Goal: Task Accomplishment & Management: Complete application form

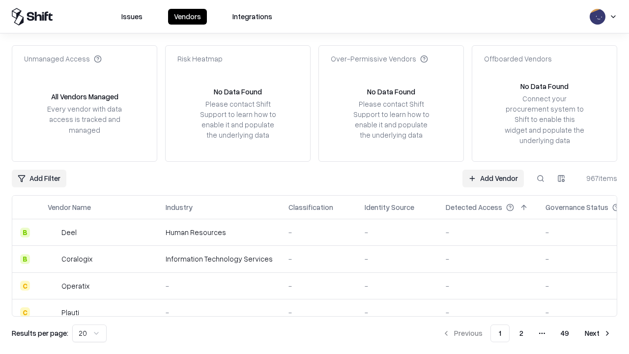
click at [493, 178] on link "Add Vendor" at bounding box center [492, 179] width 61 height 18
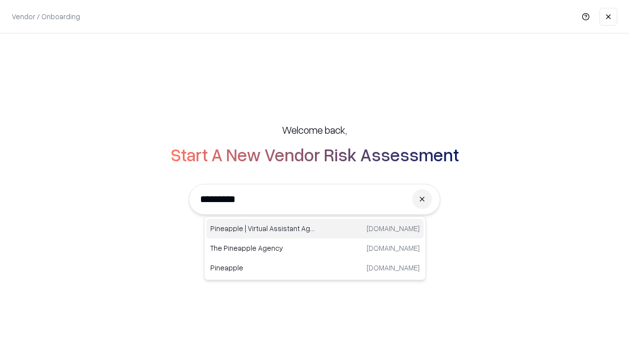
click at [315, 229] on div "Pineapple | Virtual Assistant Agency [DOMAIN_NAME]" at bounding box center [314, 229] width 217 height 20
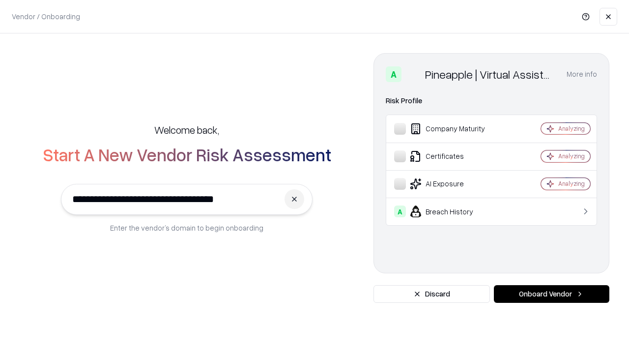
type input "**********"
click at [551, 294] on button "Onboard Vendor" at bounding box center [551, 294] width 115 height 18
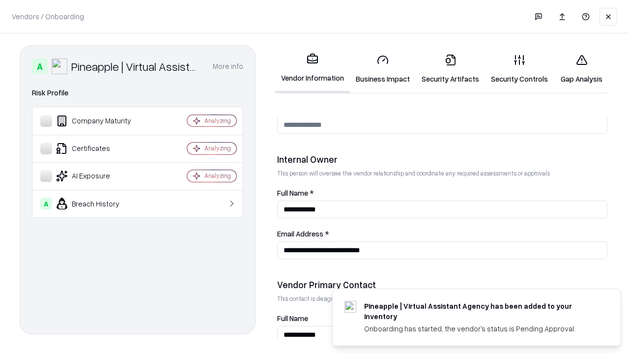
scroll to position [509, 0]
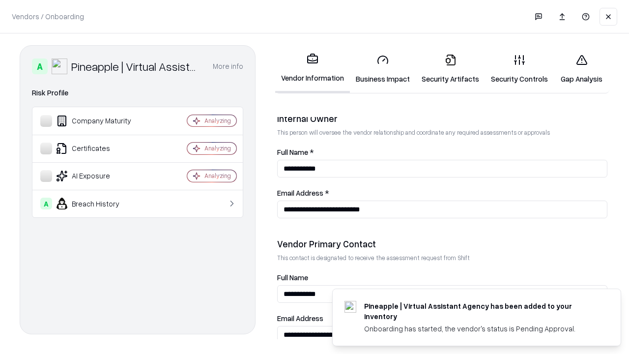
click at [383, 69] on link "Business Impact" at bounding box center [383, 69] width 66 height 46
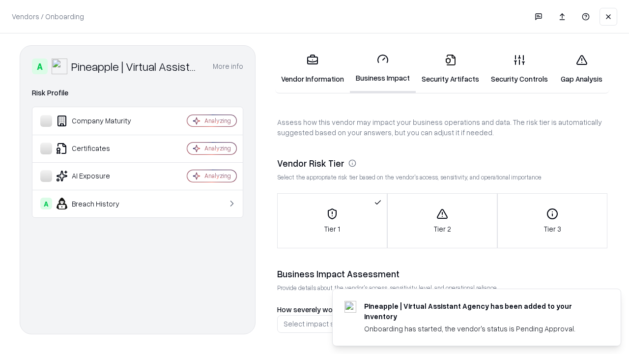
click at [581, 69] on link "Gap Analysis" at bounding box center [582, 69] width 56 height 46
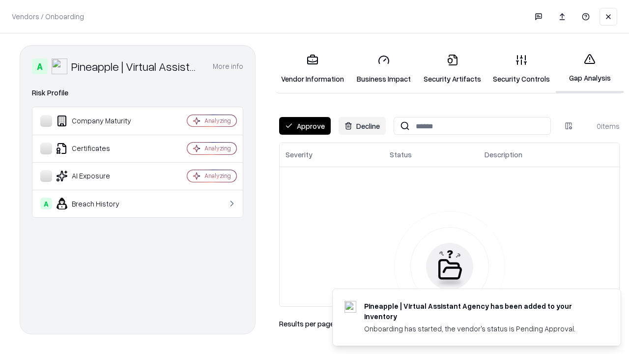
click at [305, 126] on button "Approve" at bounding box center [305, 126] width 52 height 18
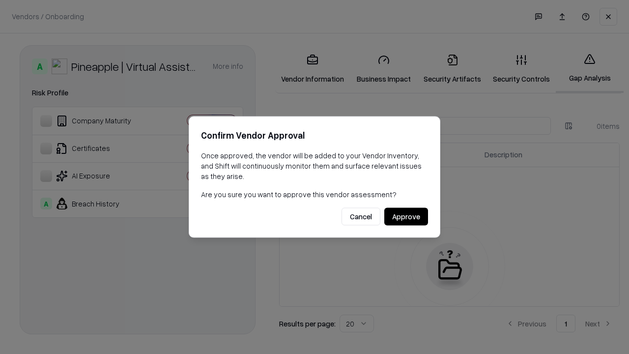
click at [406, 216] on button "Approve" at bounding box center [406, 217] width 44 height 18
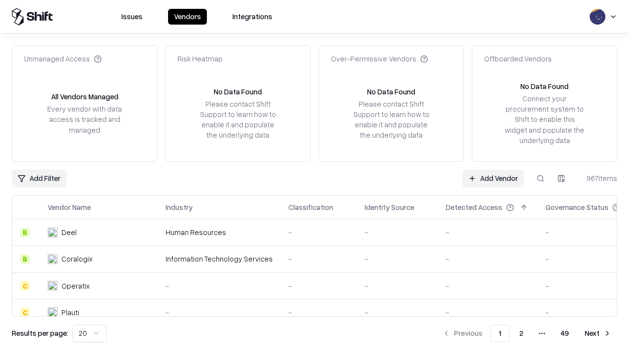
type input "**********"
click at [493, 178] on link "Add Vendor" at bounding box center [492, 179] width 61 height 18
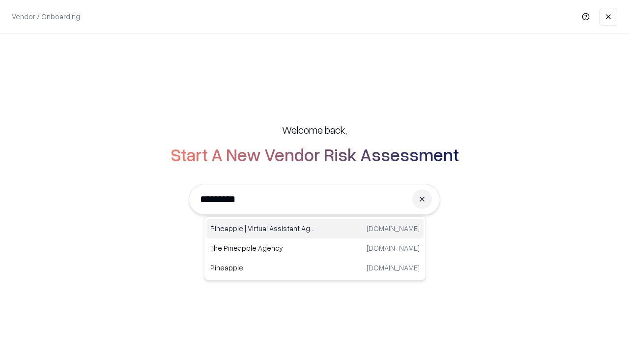
click at [315, 229] on div "Pineapple | Virtual Assistant Agency [DOMAIN_NAME]" at bounding box center [314, 229] width 217 height 20
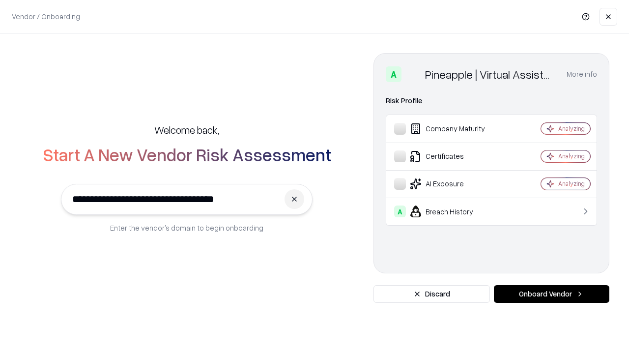
type input "**********"
click at [551, 294] on button "Onboard Vendor" at bounding box center [551, 294] width 115 height 18
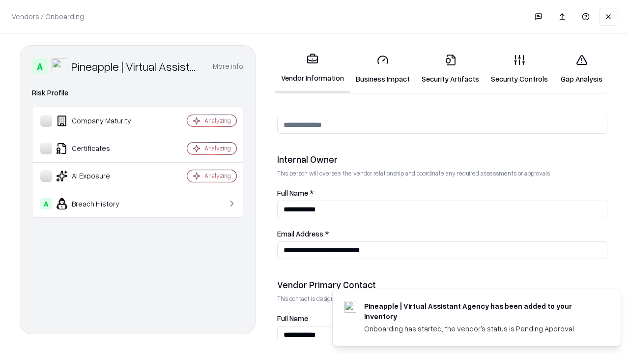
scroll to position [509, 0]
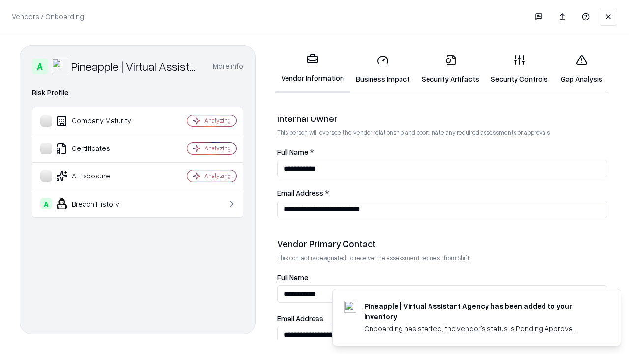
click at [581, 69] on link "Gap Analysis" at bounding box center [582, 69] width 56 height 46
